Goal: Navigation & Orientation: Find specific page/section

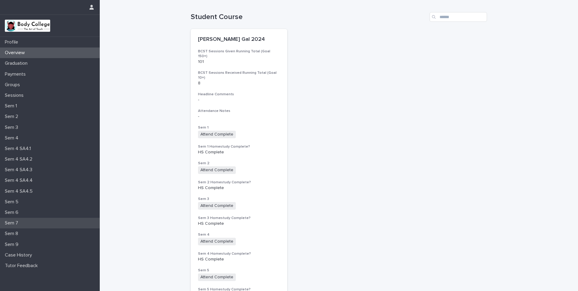
click at [12, 224] on p "Sem 7" at bounding box center [12, 223] width 21 height 6
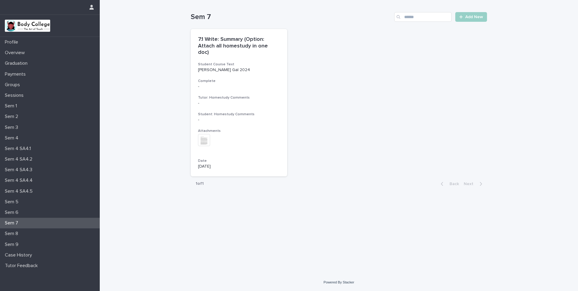
click at [20, 220] on p "Sem 7" at bounding box center [12, 223] width 21 height 6
click at [18, 52] on p "Overview" at bounding box center [15, 53] width 27 height 6
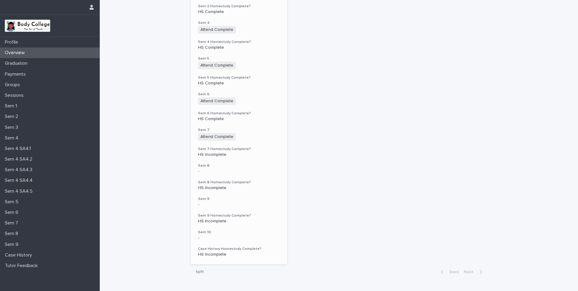
scroll to position [237, 0]
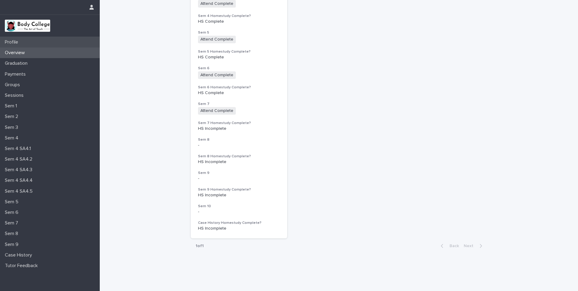
click at [14, 40] on p "Profile" at bounding box center [12, 42] width 21 height 6
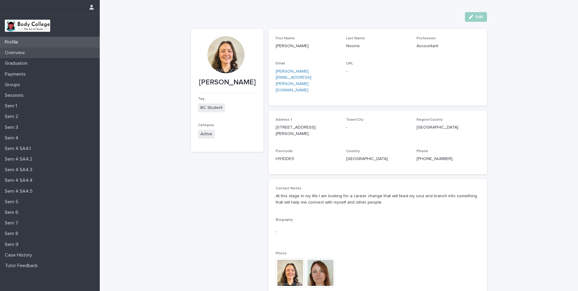
click at [16, 53] on p "Overview" at bounding box center [15, 53] width 27 height 6
